Goal: Find specific page/section: Find specific page/section

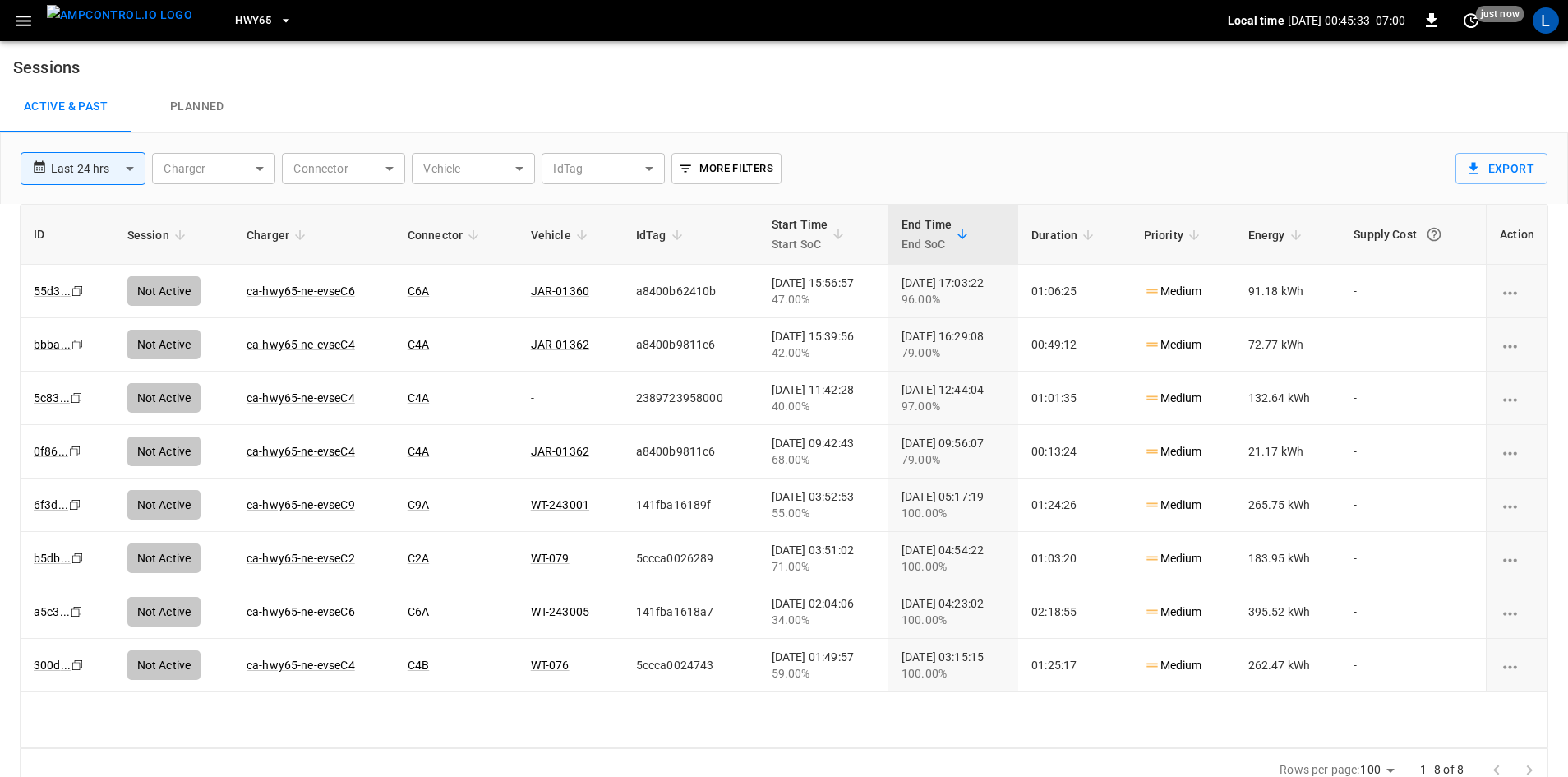
click at [236, 22] on span "HWY65" at bounding box center [253, 21] width 36 height 19
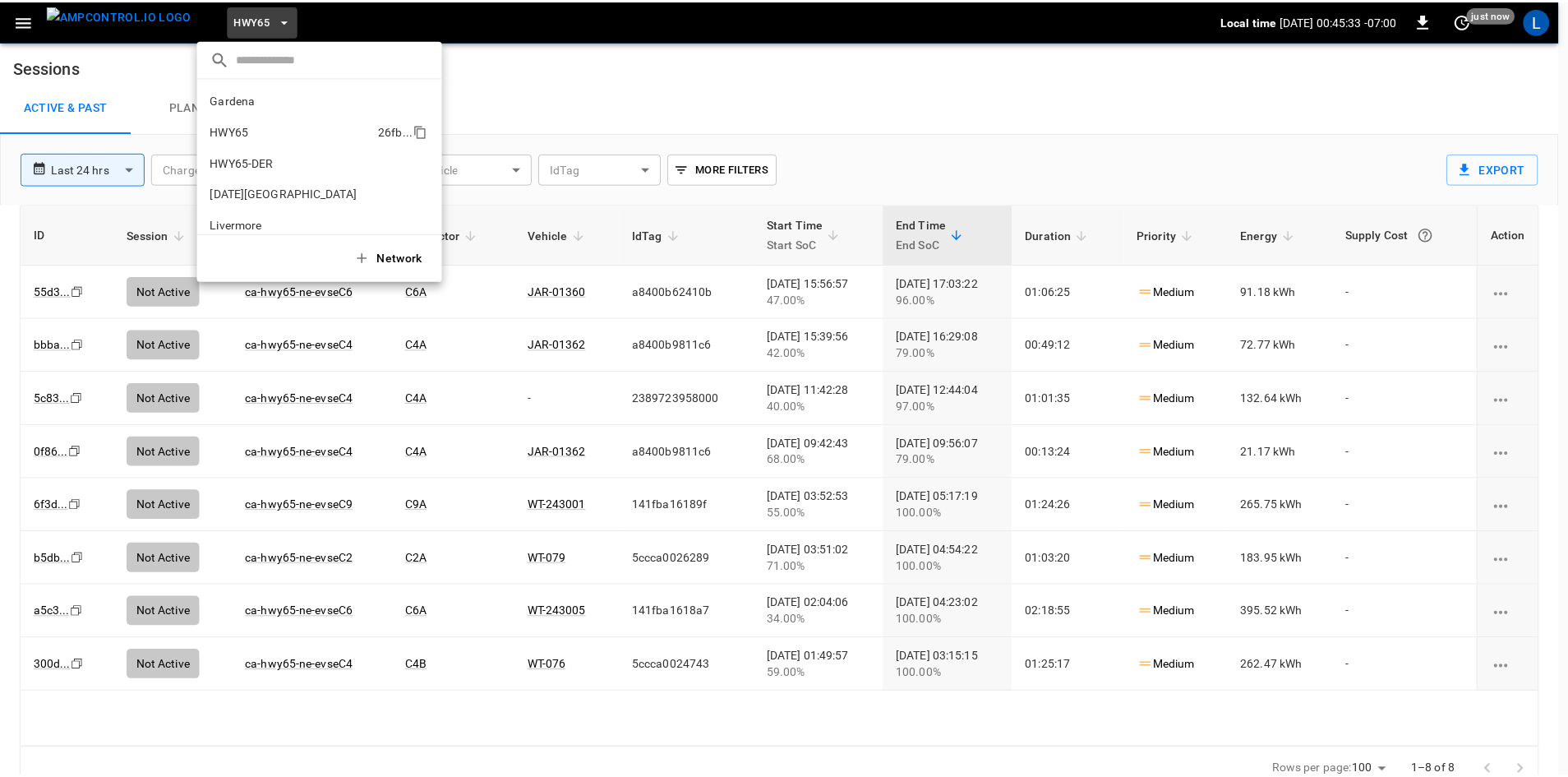
scroll to position [27, 0]
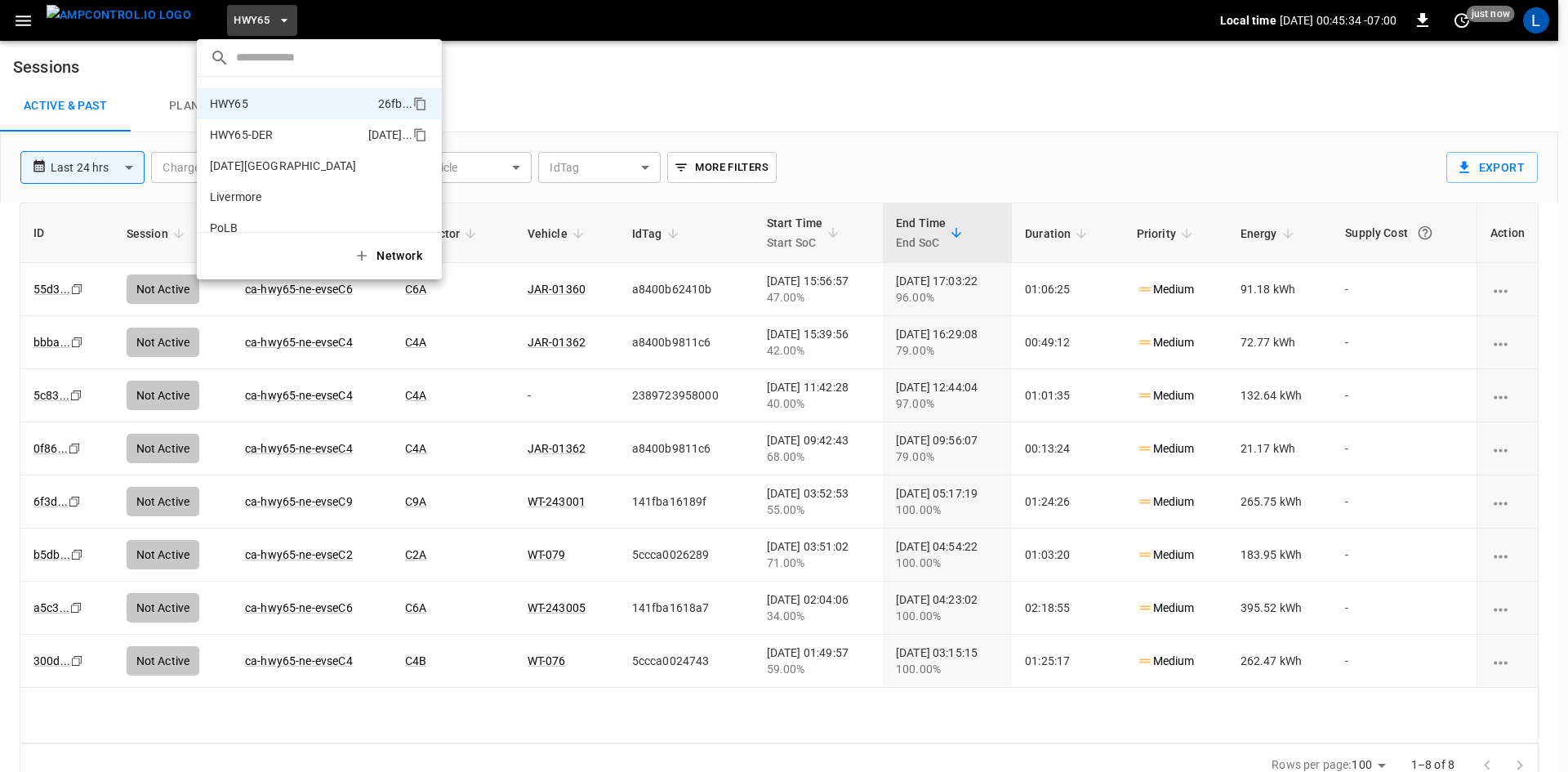
click at [290, 132] on li "HWY65-DER 6feb ..." at bounding box center [319, 135] width 245 height 31
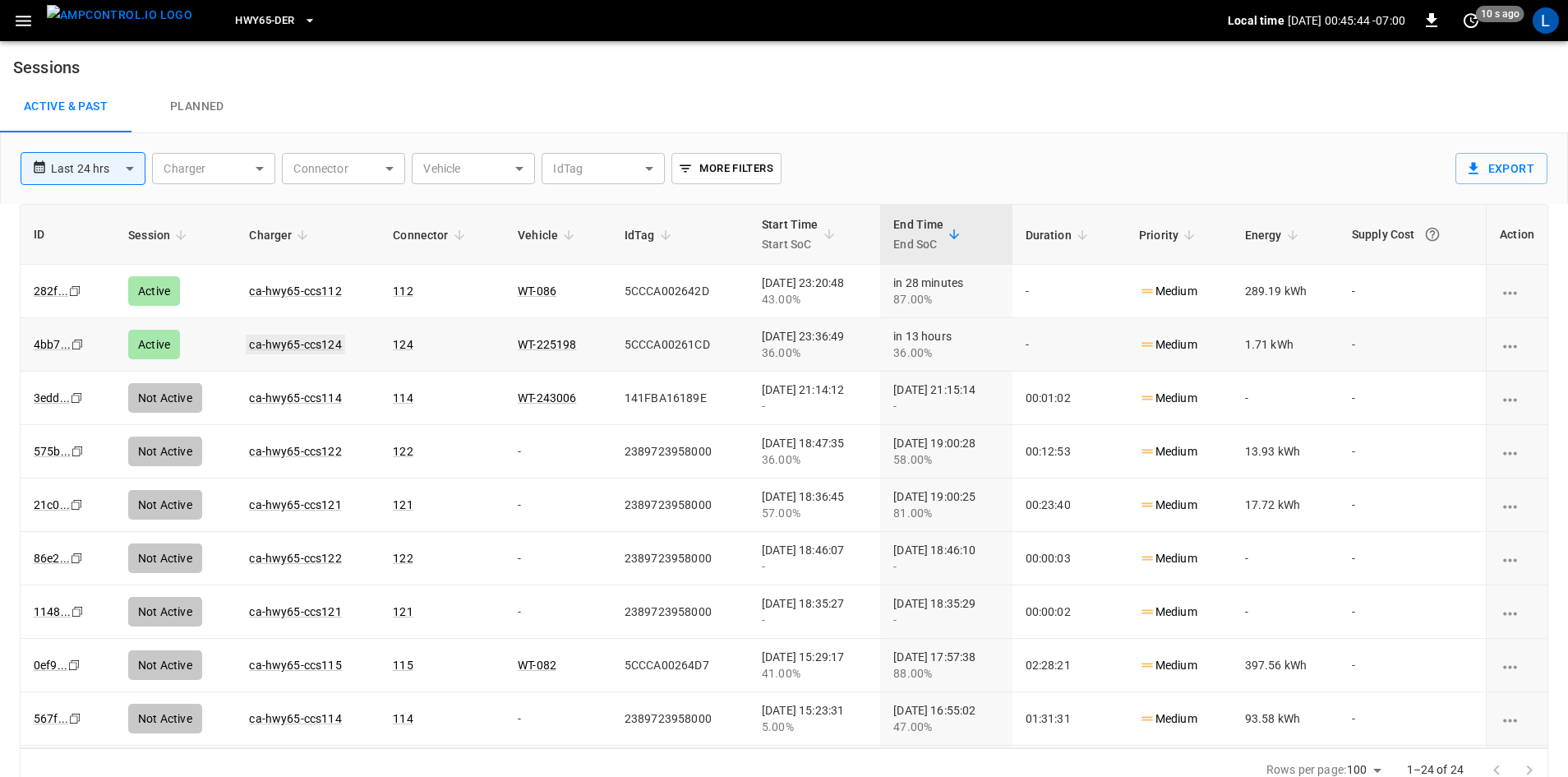
click at [319, 341] on link "ca-hwy65-ccs124" at bounding box center [295, 344] width 99 height 20
click at [306, 289] on link "ca-hwy65-ccs112" at bounding box center [295, 291] width 99 height 20
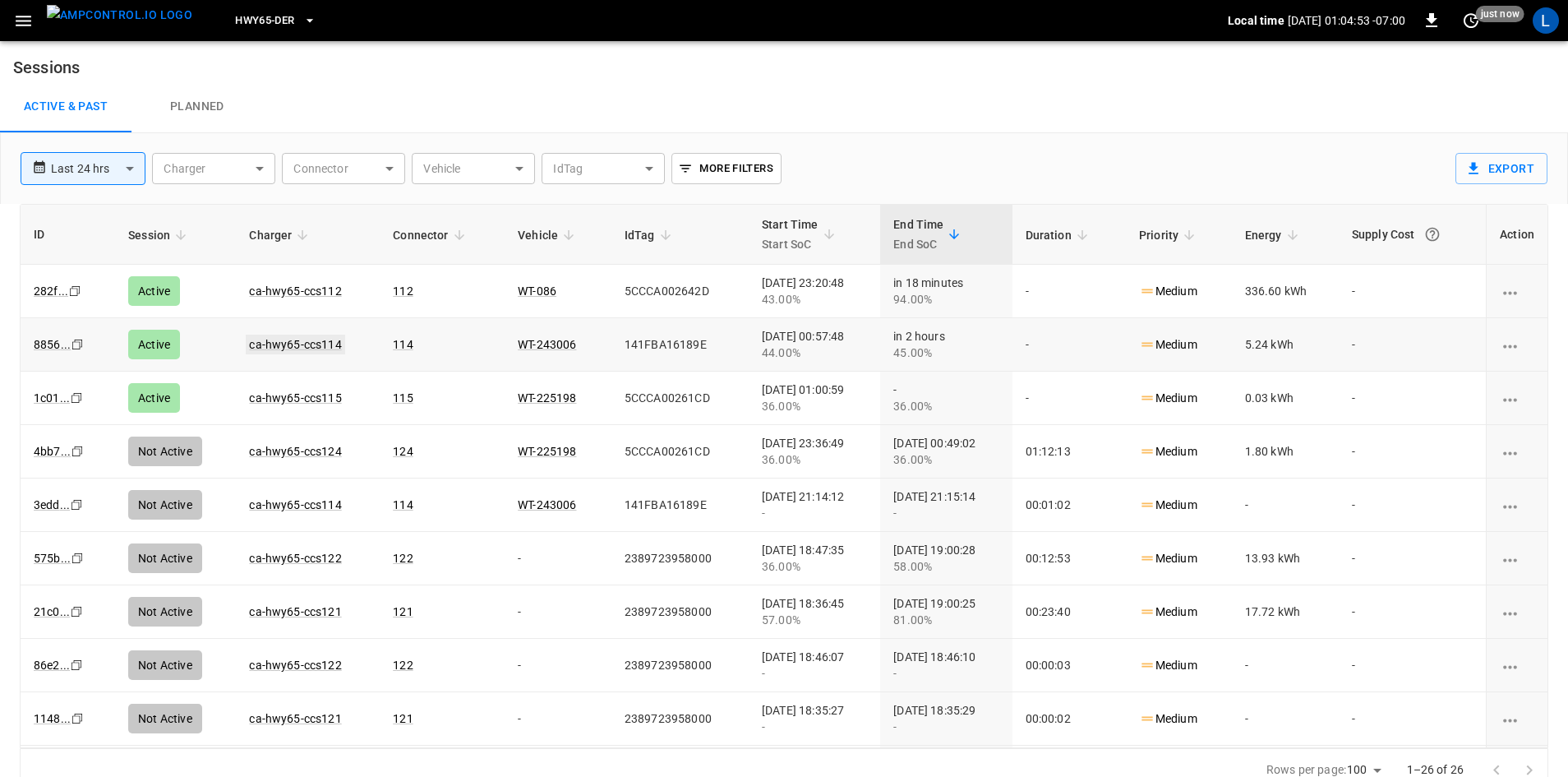
click at [301, 346] on link "ca-hwy65-ccs114" at bounding box center [295, 344] width 99 height 20
click at [291, 395] on link "ca-hwy65-ccs115" at bounding box center [295, 397] width 99 height 20
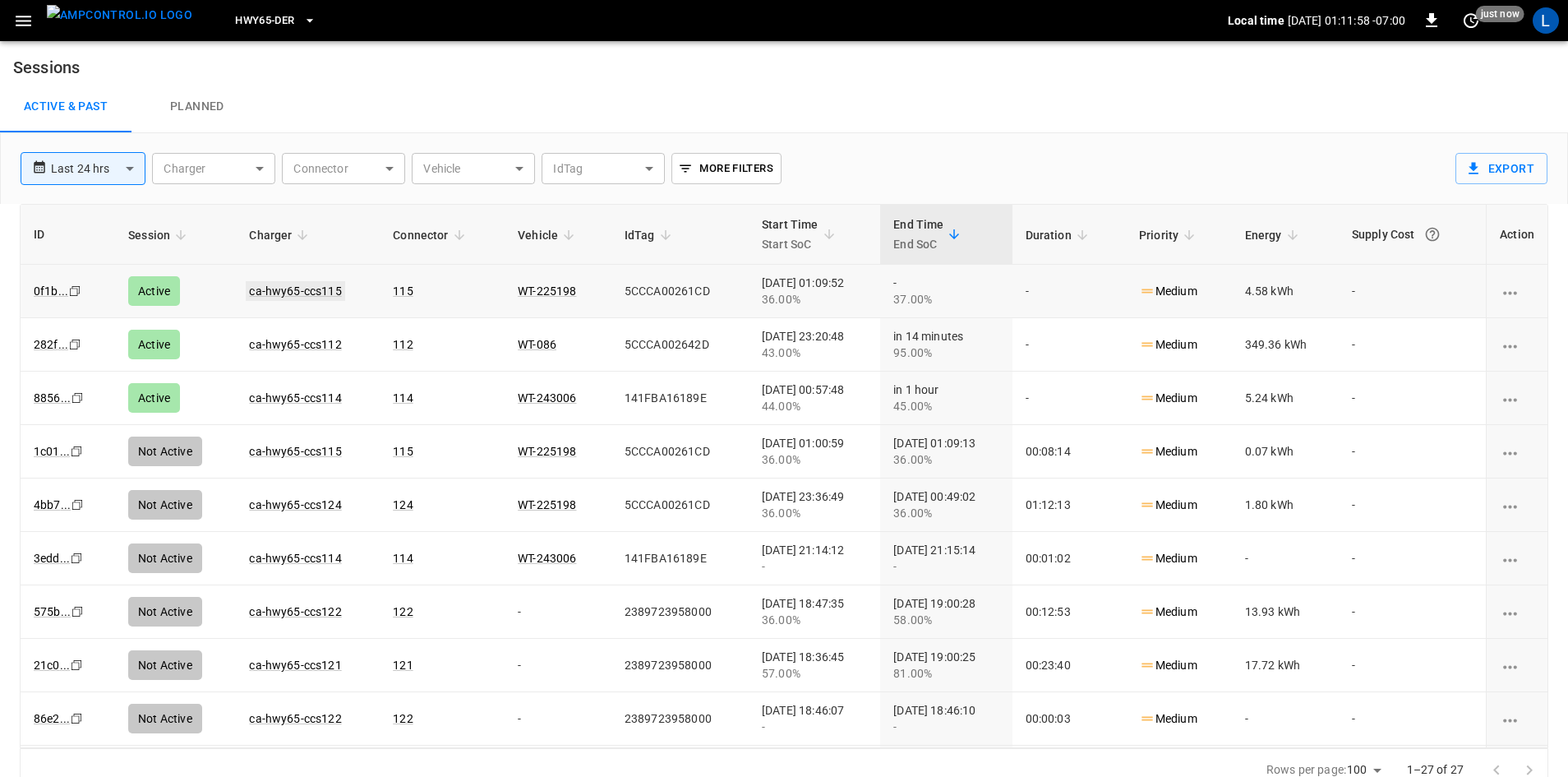
click at [320, 287] on link "ca-hwy65-ccs115" at bounding box center [295, 291] width 99 height 20
click at [273, 284] on link "ca-hwy65-ccs115" at bounding box center [295, 291] width 99 height 20
click at [319, 400] on link "ca-hwy65-ccs114" at bounding box center [295, 397] width 99 height 20
click at [316, 339] on link "ca-hwy65-ccs112" at bounding box center [295, 344] width 99 height 20
click at [313, 294] on link "ca-hwy65-ccs115" at bounding box center [295, 291] width 99 height 20
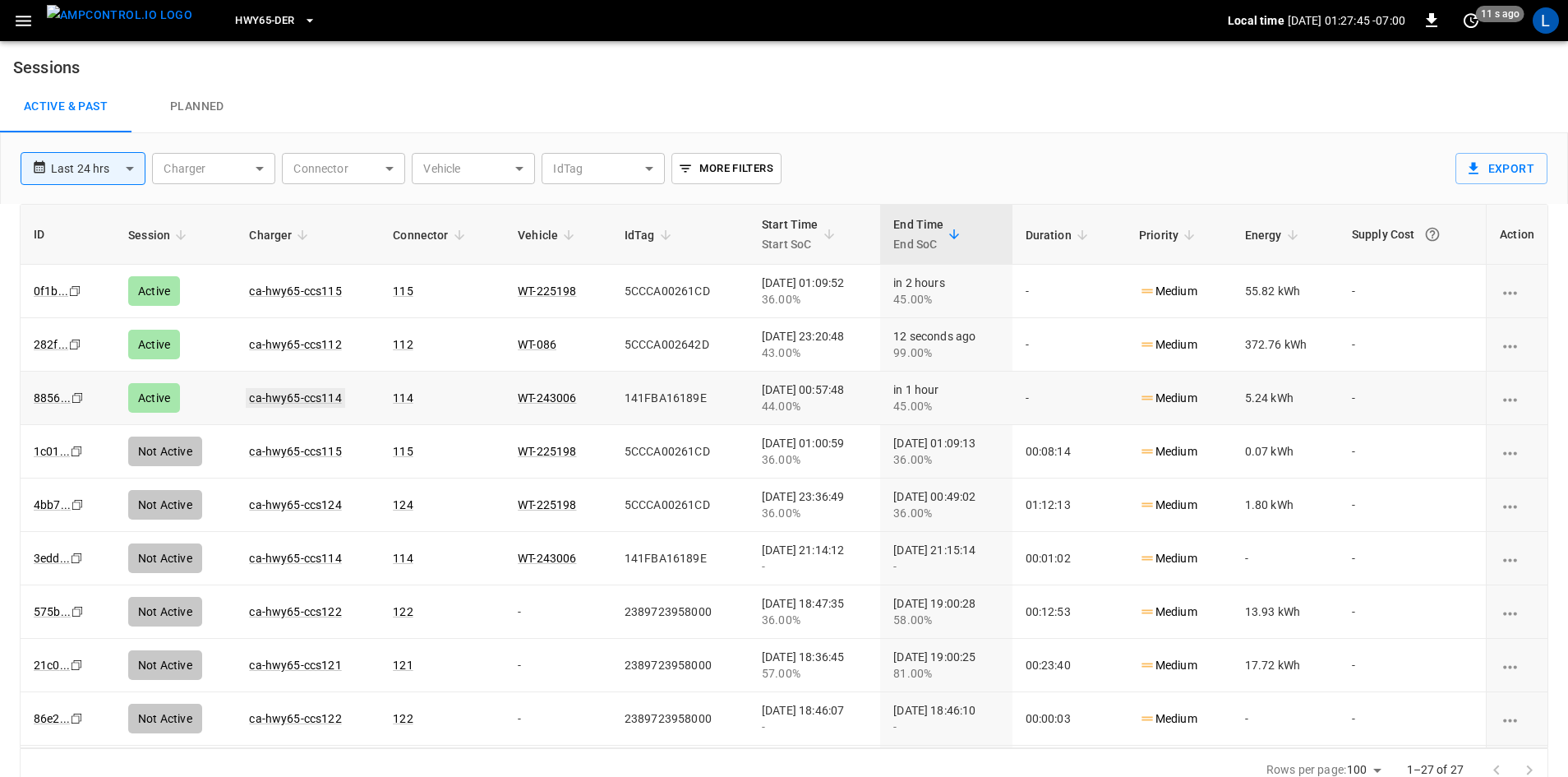
click at [321, 397] on link "ca-hwy65-ccs114" at bounding box center [295, 397] width 99 height 20
click at [323, 345] on link "ca-hwy65-ccs112" at bounding box center [295, 344] width 99 height 20
click at [280, 346] on link "ca-hwy65-ccs115" at bounding box center [295, 344] width 99 height 20
click at [286, 291] on link "ca-hwy65-ccs115" at bounding box center [295, 291] width 99 height 20
click at [314, 340] on link "ca-hwy65-ccs114" at bounding box center [295, 344] width 92 height 13
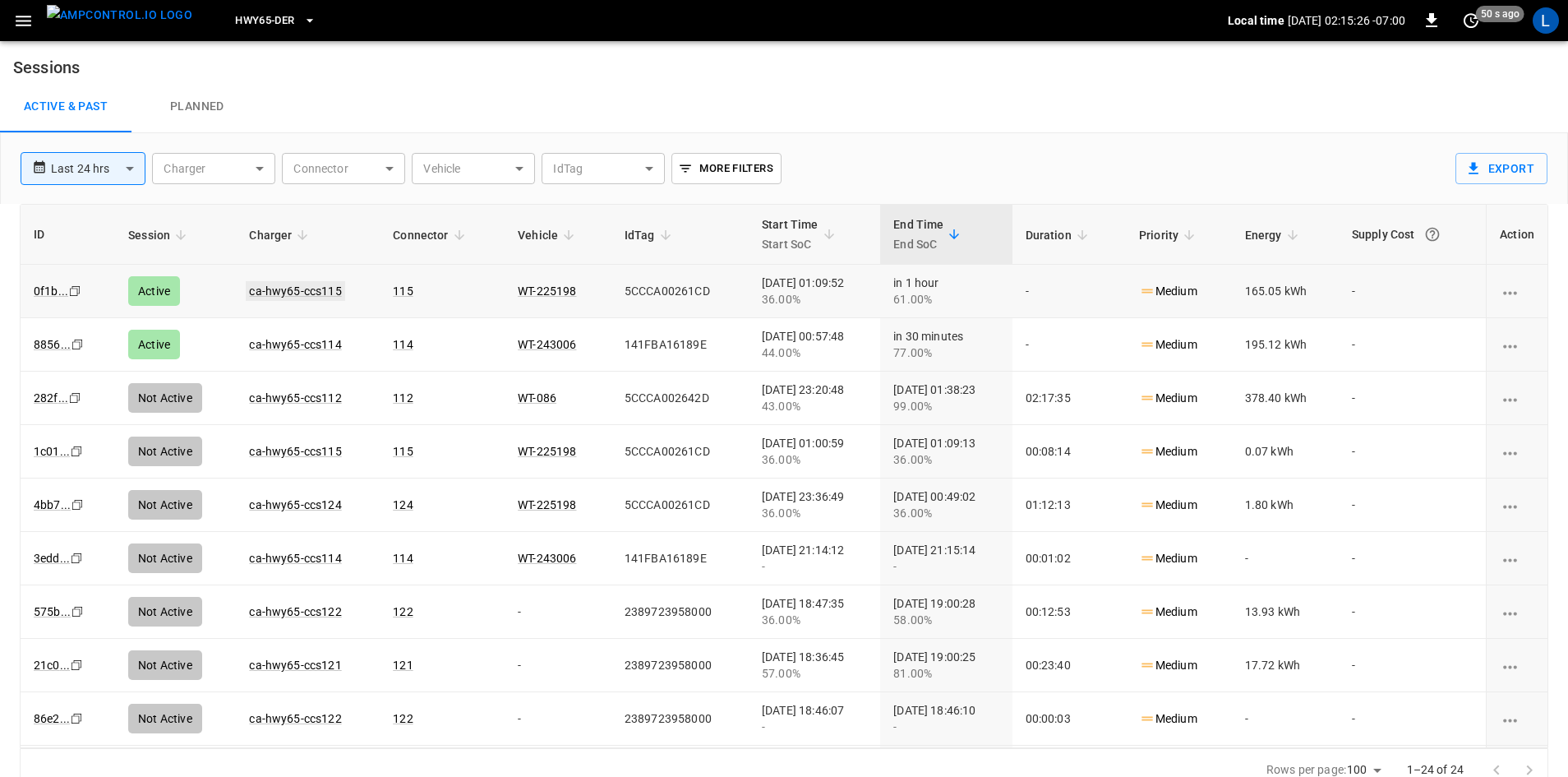
click at [315, 289] on link "ca-hwy65-ccs115" at bounding box center [295, 291] width 99 height 20
click at [320, 342] on link "ca-hwy65-ccs114" at bounding box center [295, 344] width 99 height 20
click at [309, 288] on link "ca-hwy65-ccs115" at bounding box center [295, 291] width 99 height 20
click at [319, 290] on link "ca-hwy65-ccs115" at bounding box center [295, 291] width 99 height 20
drag, startPoint x: 312, startPoint y: 282, endPoint x: 321, endPoint y: 287, distance: 10.3
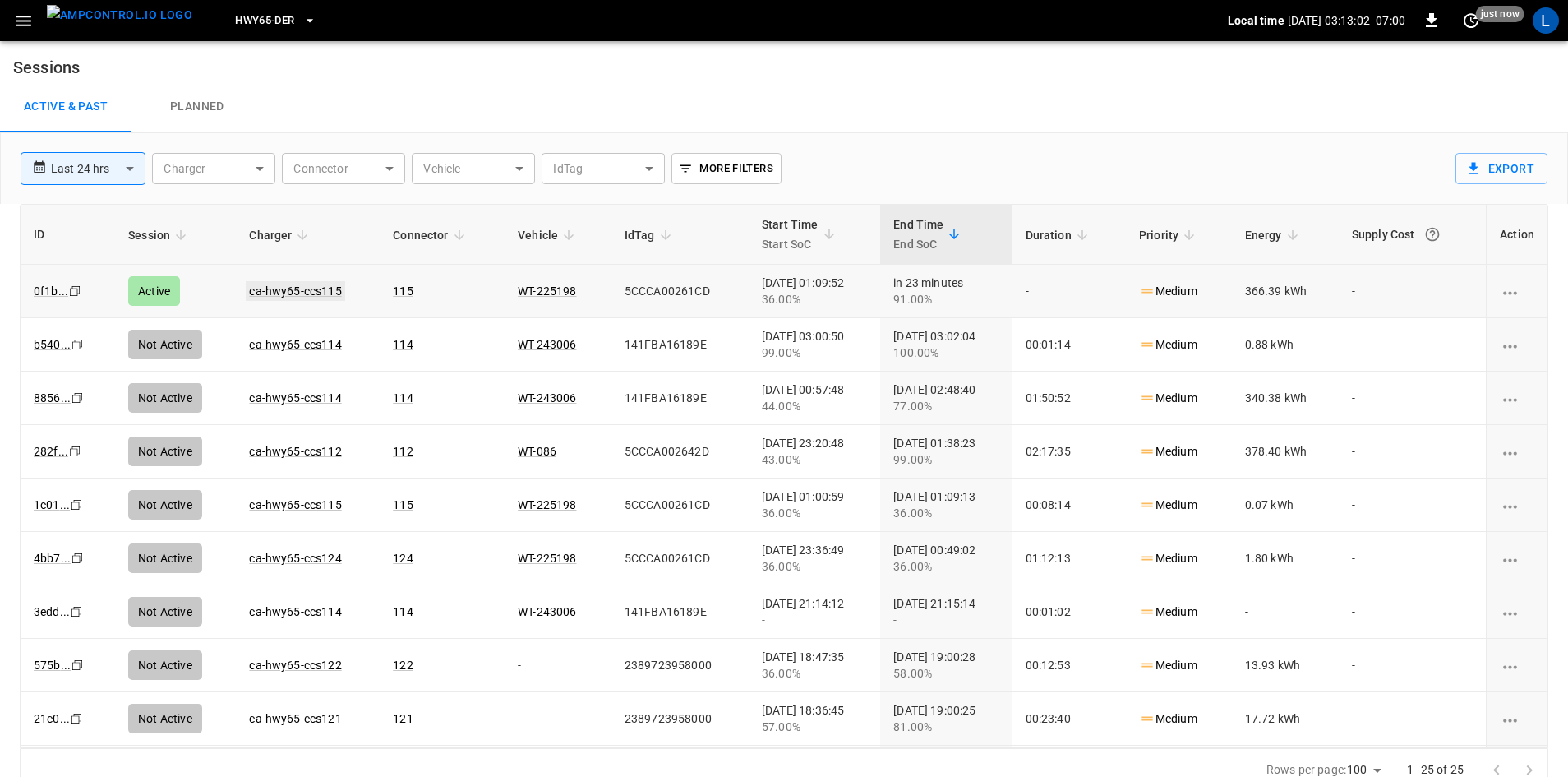
click at [313, 284] on td "ca-hwy65-ccs115" at bounding box center [307, 291] width 143 height 53
click at [318, 285] on link "ca-hwy65-ccs115" at bounding box center [295, 291] width 99 height 20
click at [300, 291] on link "ca-hwy65-ccs115" at bounding box center [295, 291] width 99 height 20
click at [318, 294] on link "ca-hwy65-ccs115" at bounding box center [295, 291] width 99 height 20
click at [307, 285] on link "ca-hwy65-ccs115" at bounding box center [295, 291] width 99 height 20
